Goal: Task Accomplishment & Management: Manage account settings

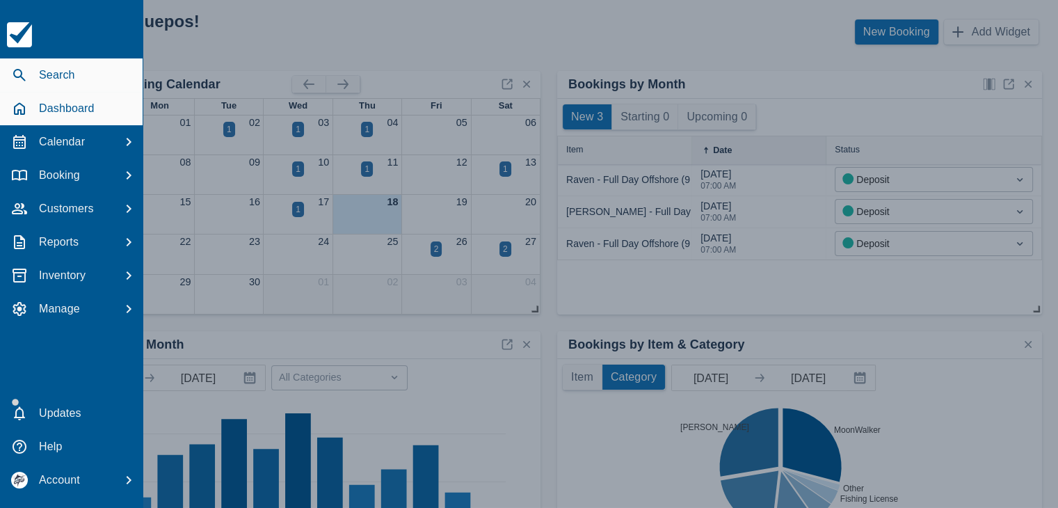
click at [22, 70] on icon "button" at bounding box center [19, 75] width 17 height 17
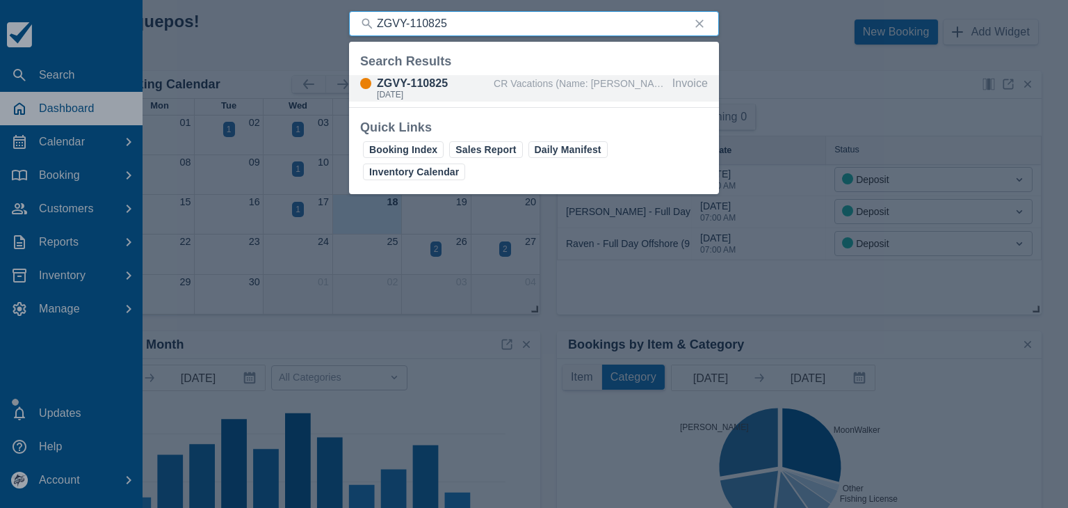
type input "ZGVY-110825"
click at [434, 90] on div "[DATE]" at bounding box center [432, 94] width 111 height 8
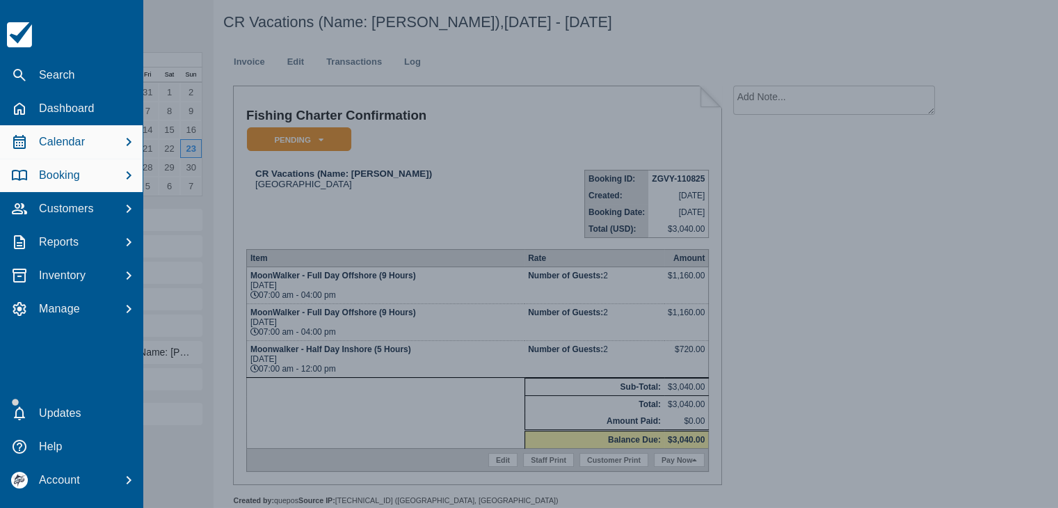
click at [65, 137] on p "Calendar" at bounding box center [62, 142] width 46 height 17
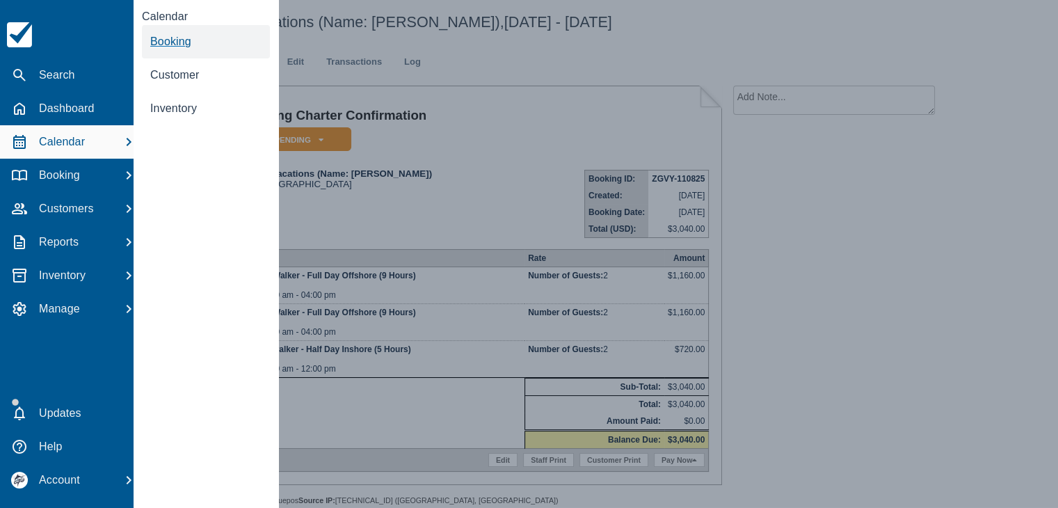
click at [167, 42] on span "Booking" at bounding box center [170, 41] width 41 height 12
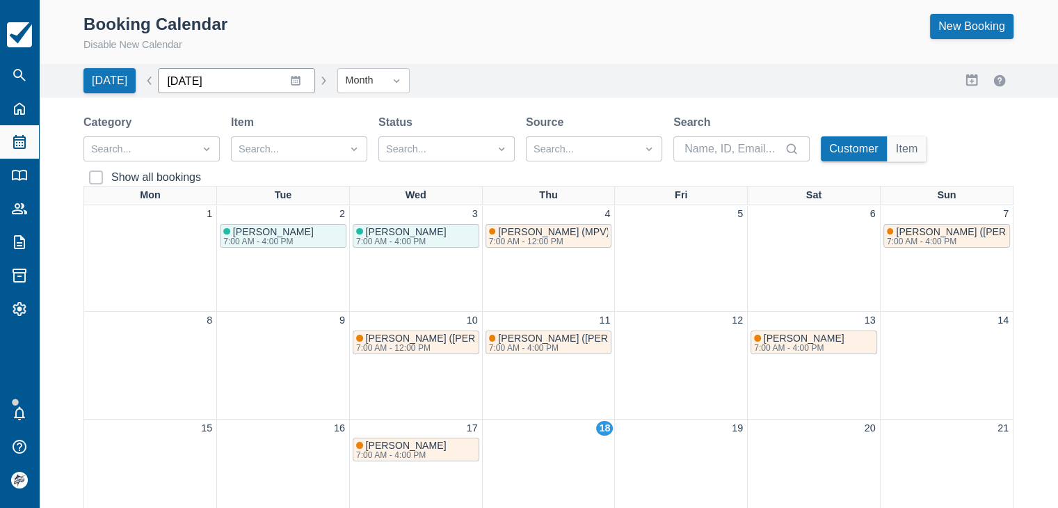
click at [283, 81] on input "[DATE]" at bounding box center [236, 80] width 157 height 25
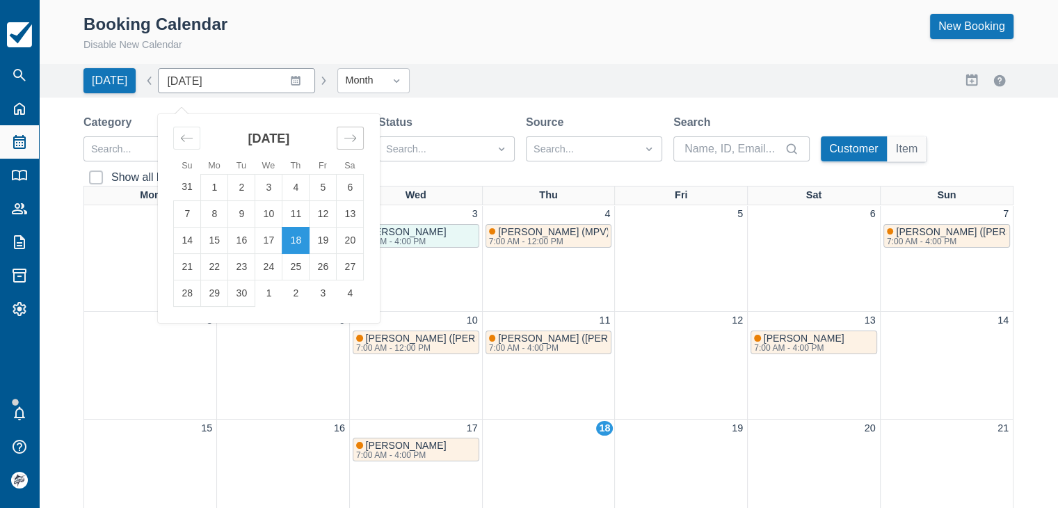
click at [347, 129] on div "Move forward to switch to the next month." at bounding box center [350, 138] width 27 height 23
click at [212, 192] on td "1" at bounding box center [214, 187] width 27 height 26
type input "[DATE]"
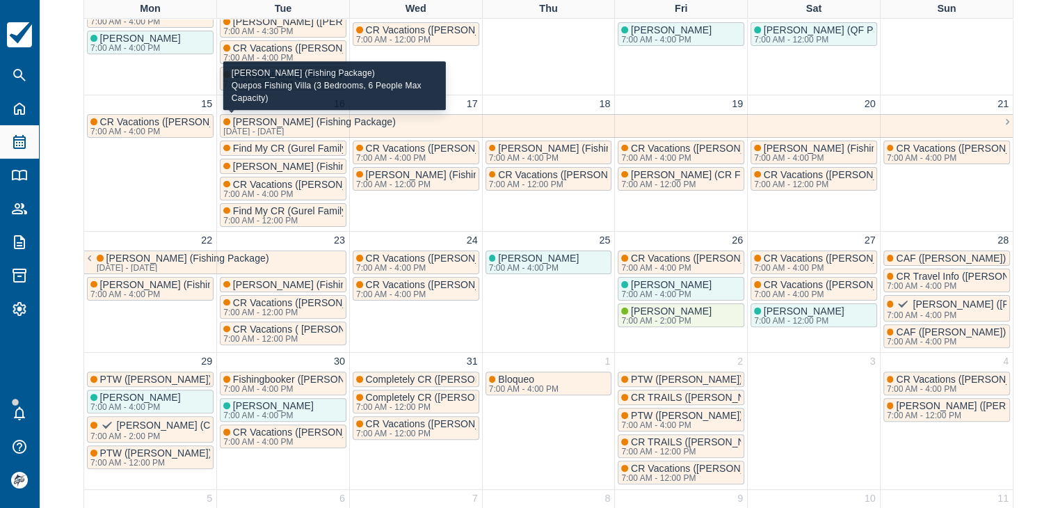
scroll to position [348, 0]
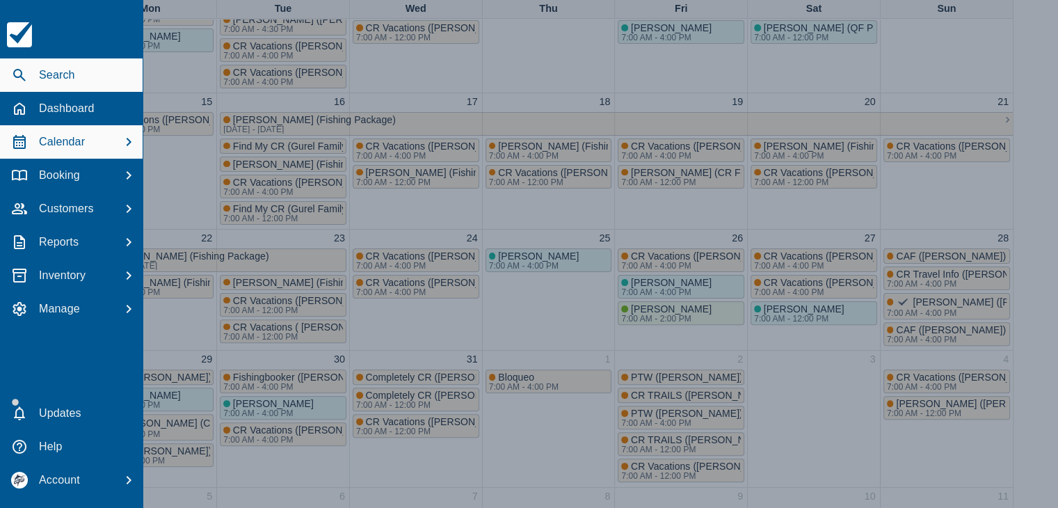
click at [15, 77] on icon "button" at bounding box center [19, 75] width 17 height 17
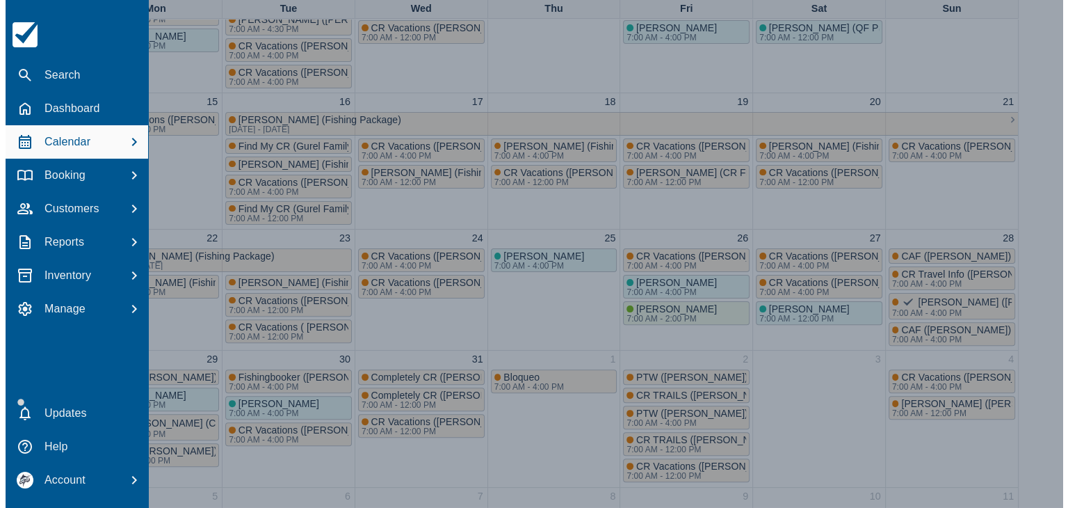
scroll to position [0, 0]
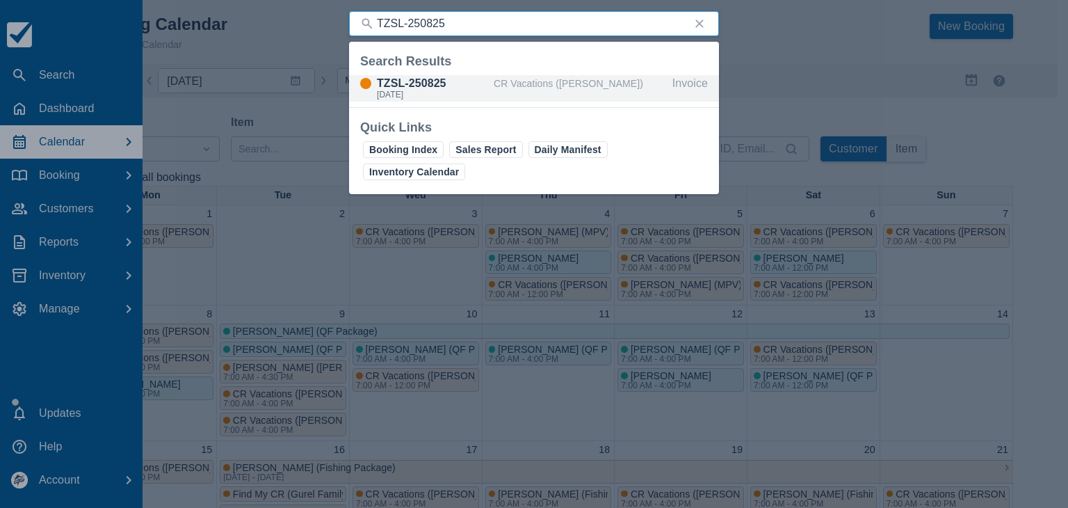
type input "TZSL-250825"
click at [451, 78] on div "TZSL-250825" at bounding box center [432, 83] width 111 height 17
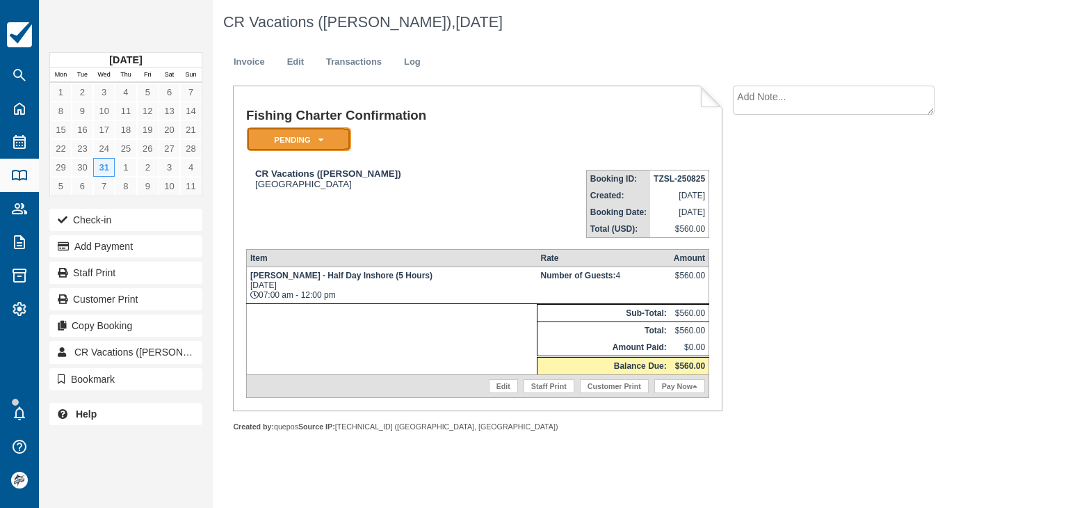
drag, startPoint x: 311, startPoint y: 136, endPoint x: 323, endPoint y: 152, distance: 19.9
click at [312, 136] on em "Pending" at bounding box center [299, 139] width 104 height 24
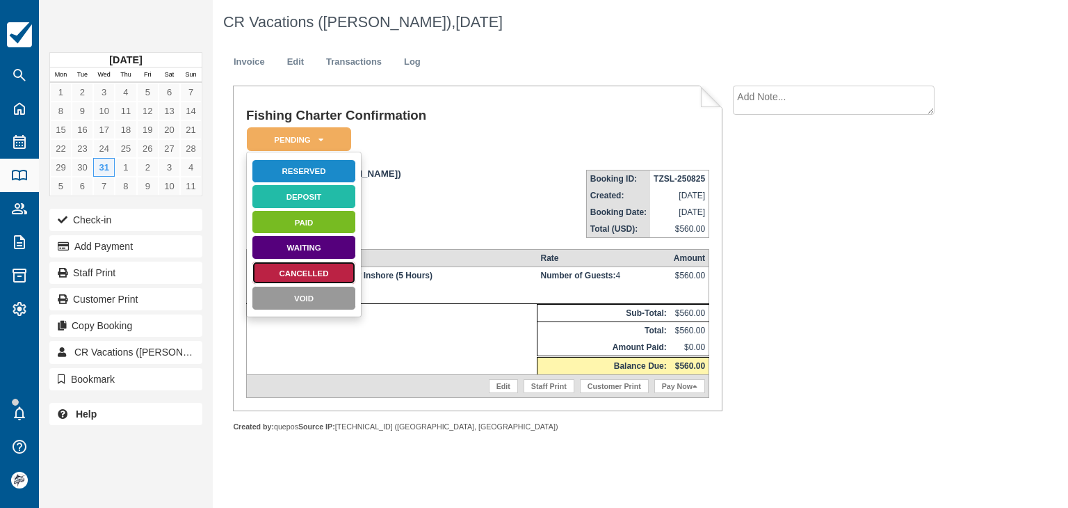
click at [301, 266] on link "Cancelled" at bounding box center [304, 273] width 104 height 24
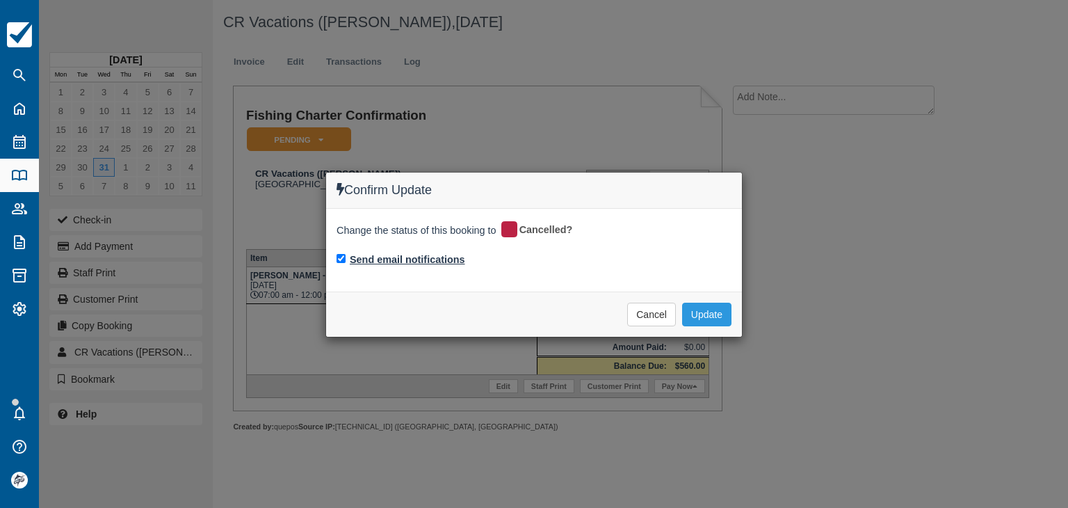
click at [382, 256] on label "Send email notifications" at bounding box center [407, 259] width 115 height 15
click at [346, 256] on input "Send email notifications" at bounding box center [341, 258] width 9 height 9
checkbox input "false"
click at [704, 315] on button "Update" at bounding box center [706, 315] width 49 height 24
